Goal: Understand process/instructions

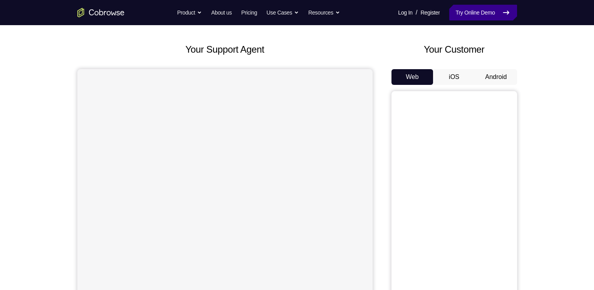
scroll to position [43, 0]
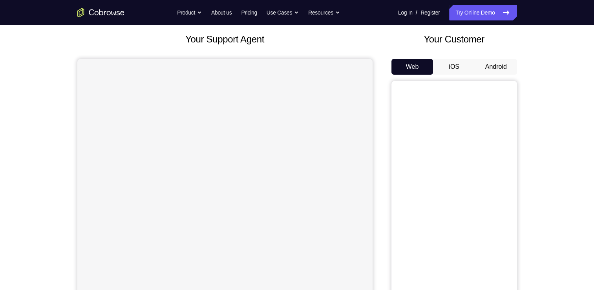
click at [488, 71] on button "Android" at bounding box center [496, 67] width 42 height 16
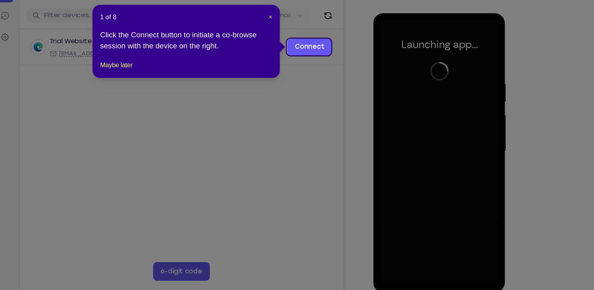
scroll to position [89, 0]
click at [196, 88] on button "Maybe later" at bounding box center [182, 83] width 27 height 9
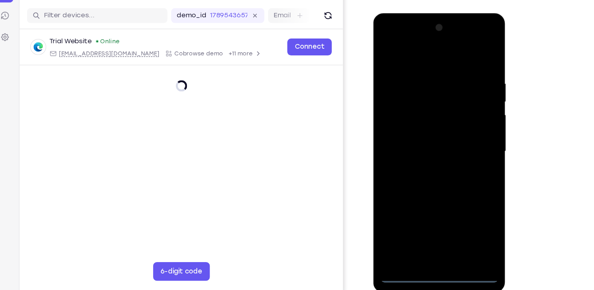
click at [426, 232] on div at bounding box center [428, 129] width 99 height 220
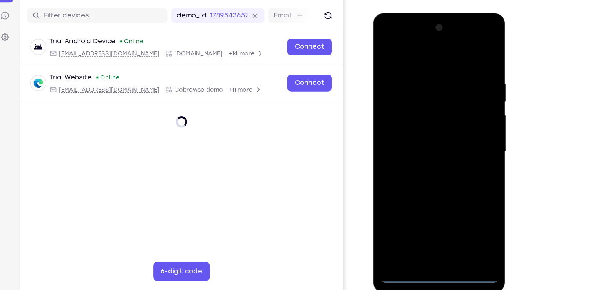
click at [462, 196] on div at bounding box center [428, 129] width 99 height 220
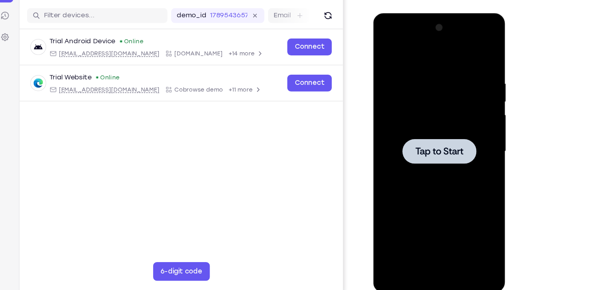
click at [438, 121] on div at bounding box center [428, 128] width 62 height 21
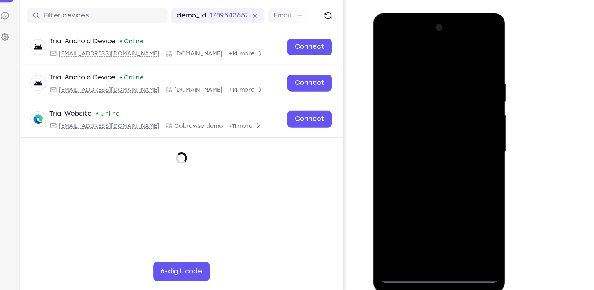
click at [425, 228] on div at bounding box center [428, 129] width 99 height 220
click at [429, 232] on div at bounding box center [428, 129] width 99 height 220
click at [462, 200] on div at bounding box center [428, 129] width 99 height 220
click at [386, 36] on div at bounding box center [428, 129] width 99 height 220
click at [461, 125] on div at bounding box center [428, 129] width 99 height 220
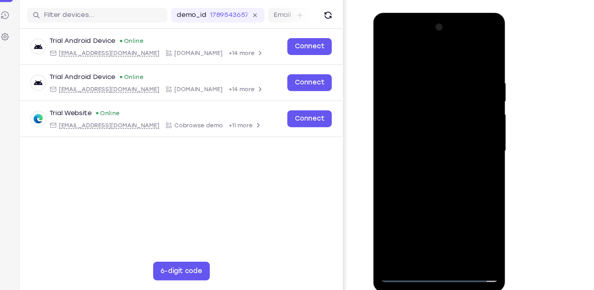
scroll to position [89, 0]
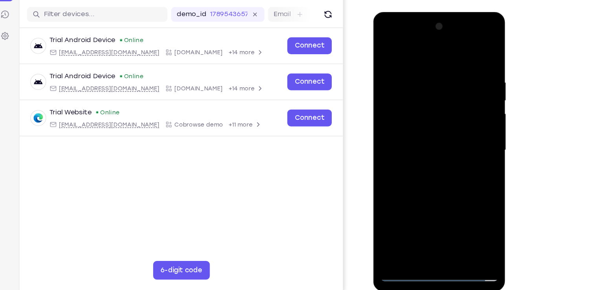
click at [421, 140] on div at bounding box center [428, 128] width 99 height 220
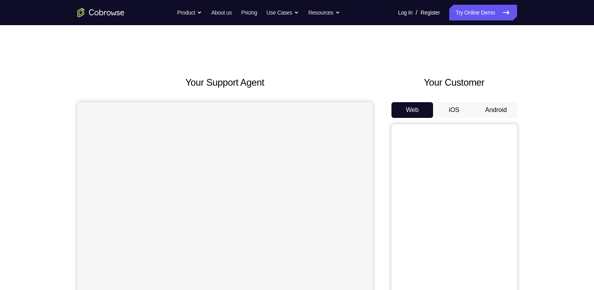
click at [481, 111] on button "Android" at bounding box center [496, 110] width 42 height 16
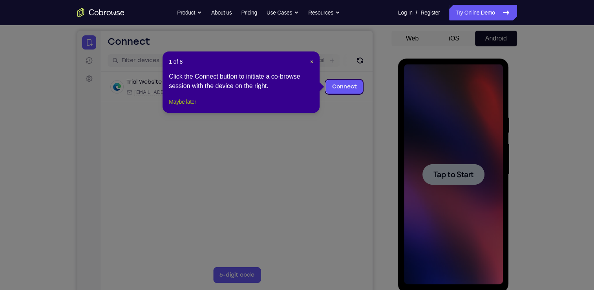
click at [189, 106] on button "Maybe later" at bounding box center [182, 101] width 27 height 9
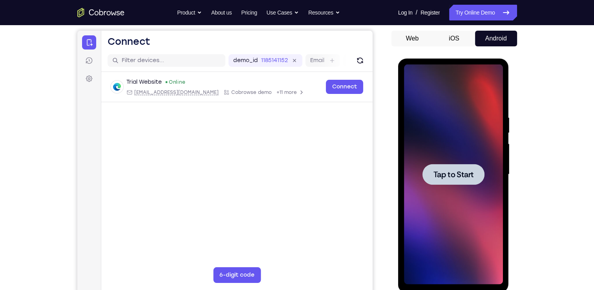
click at [432, 163] on div at bounding box center [453, 174] width 99 height 220
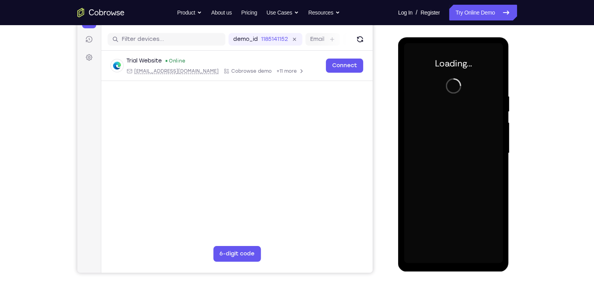
scroll to position [93, 0]
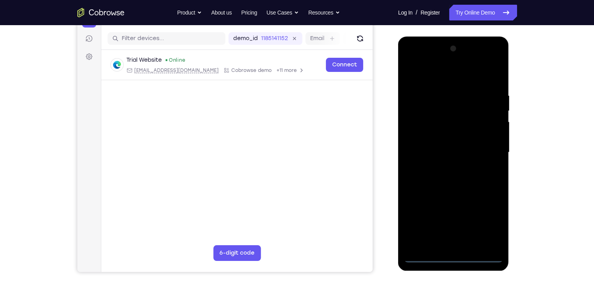
click at [452, 256] on div at bounding box center [453, 152] width 99 height 220
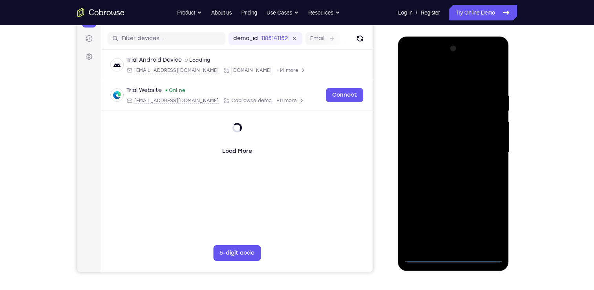
click at [488, 224] on div at bounding box center [453, 152] width 99 height 220
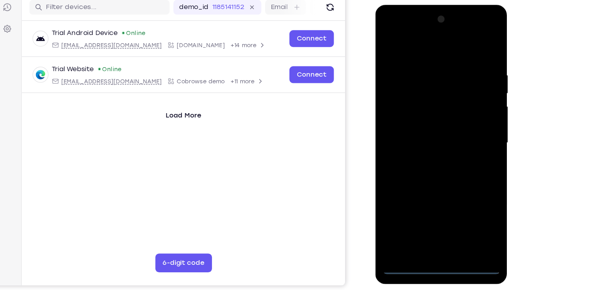
click at [388, 29] on div at bounding box center [430, 121] width 99 height 220
click at [457, 113] on div at bounding box center [430, 121] width 99 height 220
click at [439, 212] on div at bounding box center [430, 121] width 99 height 220
click at [416, 113] on div at bounding box center [430, 121] width 99 height 220
click at [419, 112] on div at bounding box center [430, 121] width 99 height 220
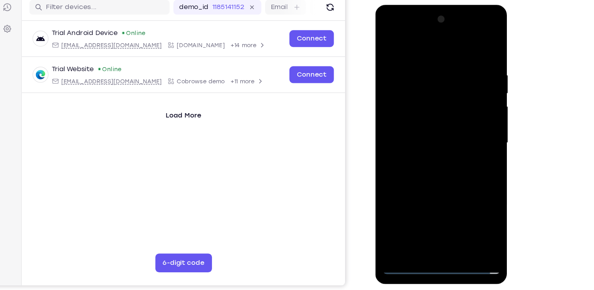
click at [434, 119] on div at bounding box center [430, 121] width 99 height 220
click at [423, 151] on div at bounding box center [430, 121] width 99 height 220
click at [406, 135] on div at bounding box center [430, 121] width 99 height 220
click at [441, 157] on div at bounding box center [430, 121] width 99 height 220
click at [476, 201] on div at bounding box center [430, 121] width 99 height 220
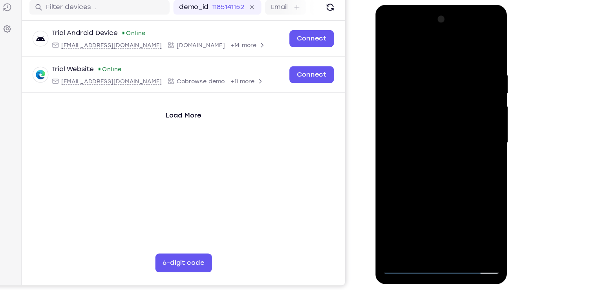
click at [475, 38] on div at bounding box center [430, 121] width 99 height 220
click at [415, 86] on div at bounding box center [430, 121] width 99 height 220
click at [453, 215] on div at bounding box center [430, 121] width 99 height 220
click at [427, 164] on div at bounding box center [430, 121] width 99 height 220
click at [423, 114] on div at bounding box center [430, 121] width 99 height 220
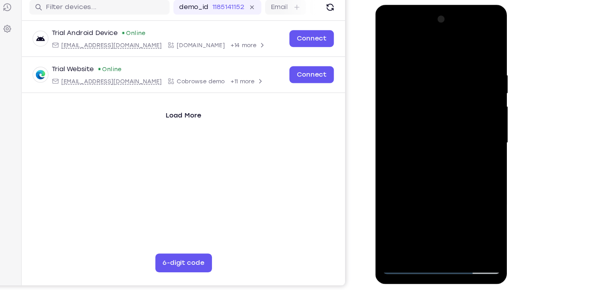
click at [422, 208] on div at bounding box center [430, 121] width 99 height 220
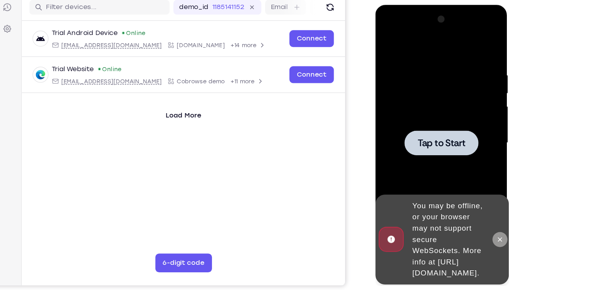
click at [479, 195] on button at bounding box center [479, 201] width 13 height 13
